Goal: Information Seeking & Learning: Check status

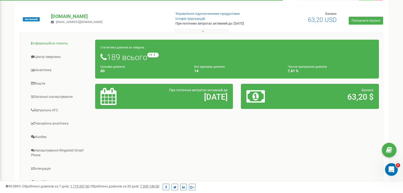
scroll to position [53, 0]
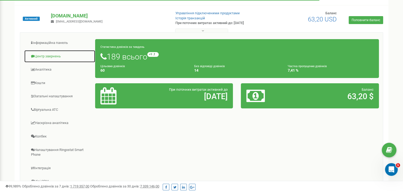
click at [52, 53] on link "Центр звернень" at bounding box center [59, 56] width 71 height 13
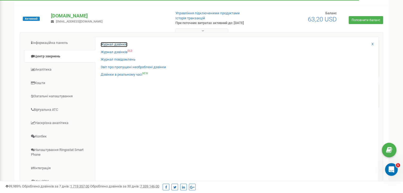
click at [120, 44] on link "Журнал дзвінків" at bounding box center [114, 44] width 27 height 5
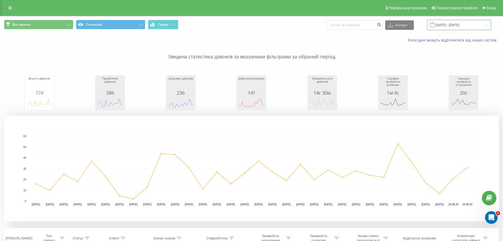
click at [441, 25] on input "[DATE] - [DATE]" at bounding box center [459, 25] width 64 height 10
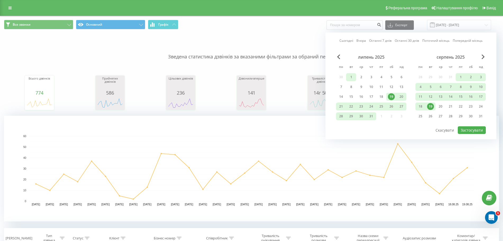
click at [351, 74] on div "1" at bounding box center [351, 77] width 7 height 7
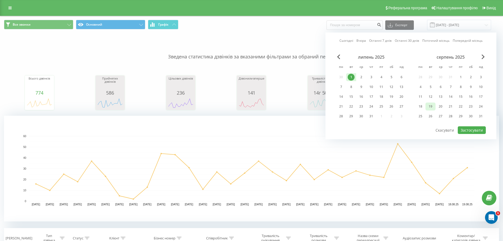
click at [429, 107] on div "19" at bounding box center [430, 106] width 7 height 7
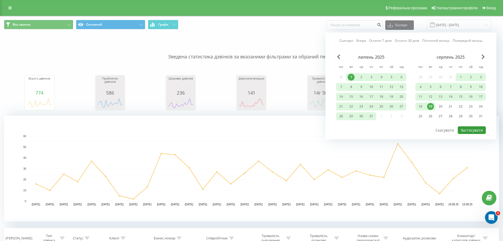
click at [465, 130] on button "Застосувати" at bounding box center [472, 131] width 28 height 8
type input "01.07.2025 - 19.08.2025"
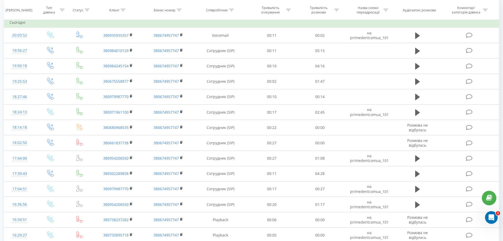
scroll to position [423, 0]
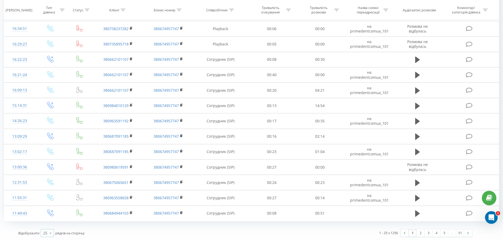
click at [50, 235] on icon at bounding box center [51, 234] width 8 height 10
click at [51, 225] on div "100" at bounding box center [47, 226] width 13 height 8
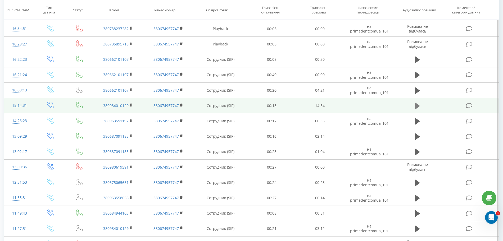
click at [420, 105] on icon at bounding box center [417, 105] width 5 height 7
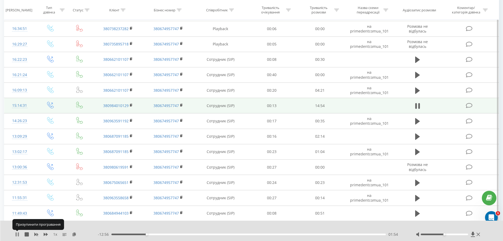
click at [18, 235] on icon at bounding box center [18, 235] width 1 height 4
